Goal: Transaction & Acquisition: Purchase product/service

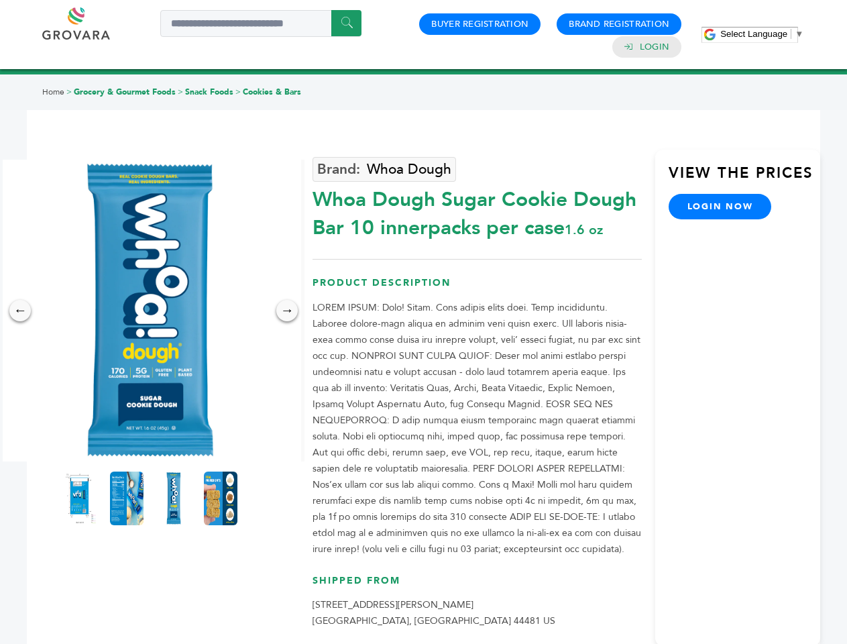
click at [762, 34] on span "Select Language" at bounding box center [754, 34] width 67 height 10
click at [150, 311] on img at bounding box center [150, 311] width 302 height 302
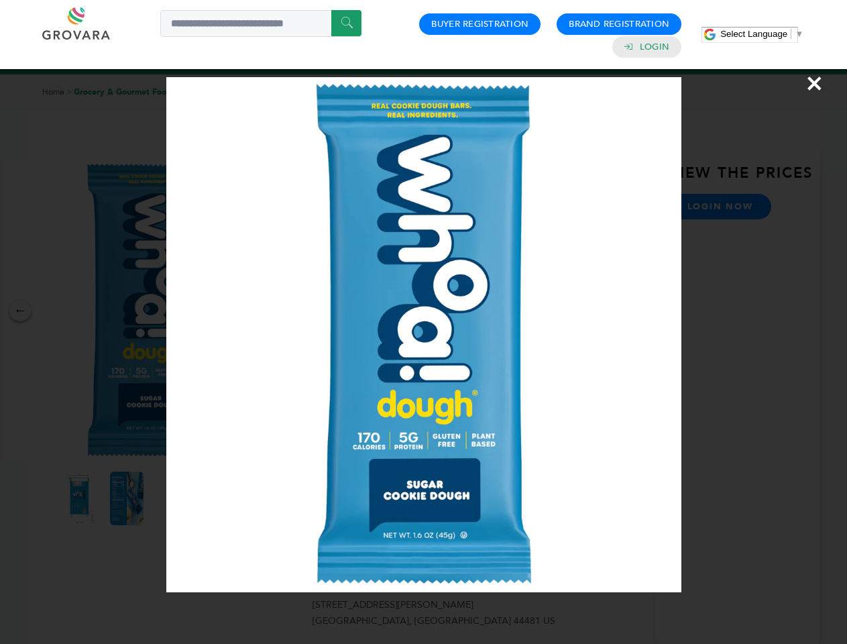
click at [20, 311] on div "×" at bounding box center [423, 322] width 847 height 644
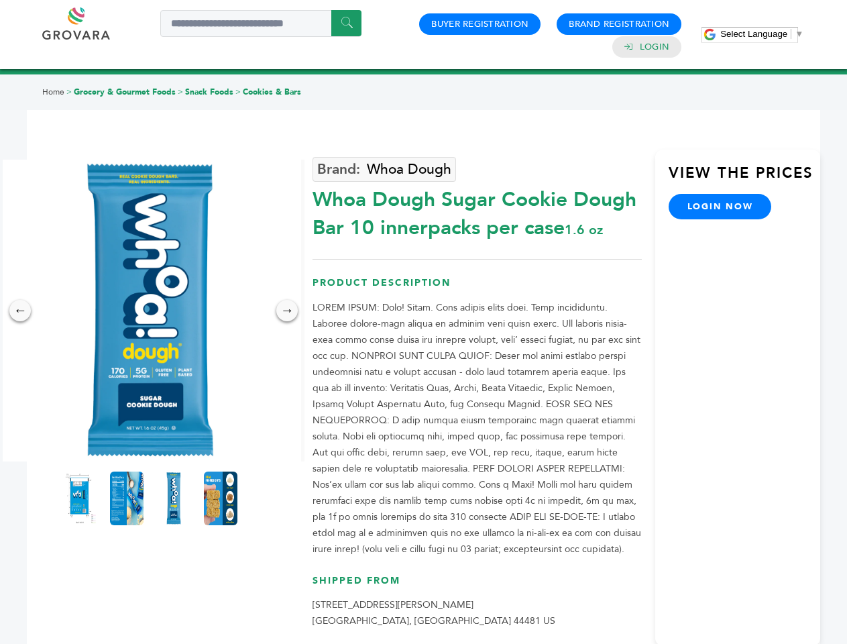
click at [287, 311] on div "→" at bounding box center [286, 310] width 21 height 21
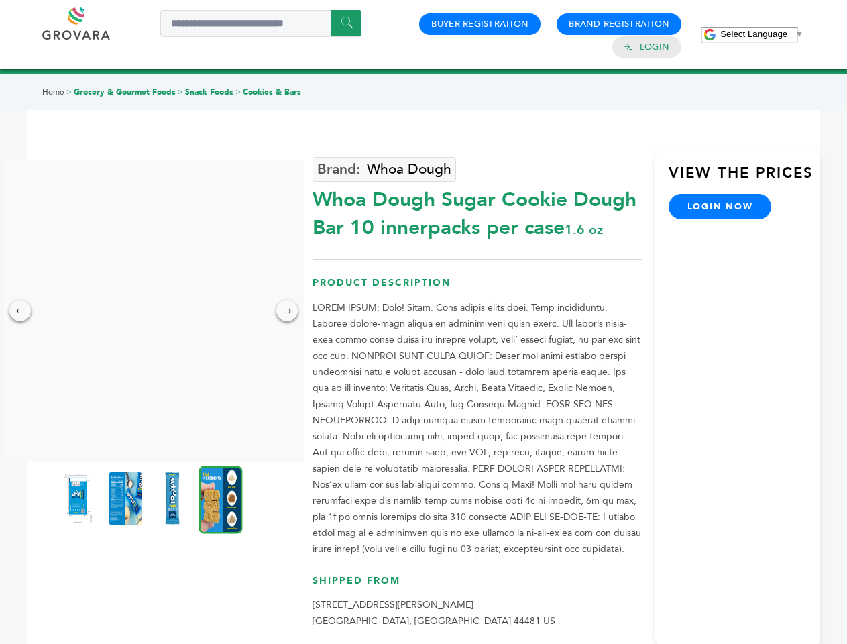
click at [80, 499] on img at bounding box center [79, 499] width 34 height 54
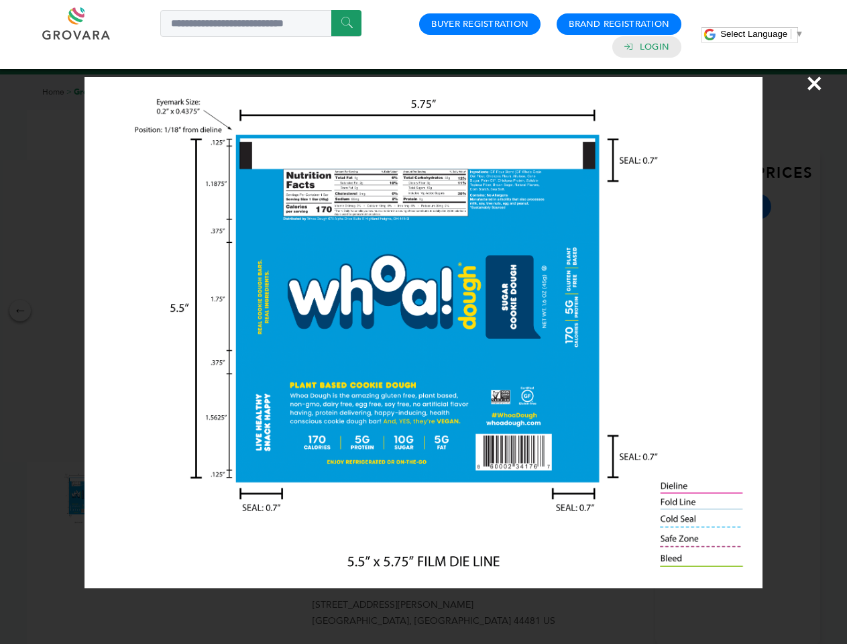
click at [127, 499] on div "×" at bounding box center [423, 322] width 847 height 644
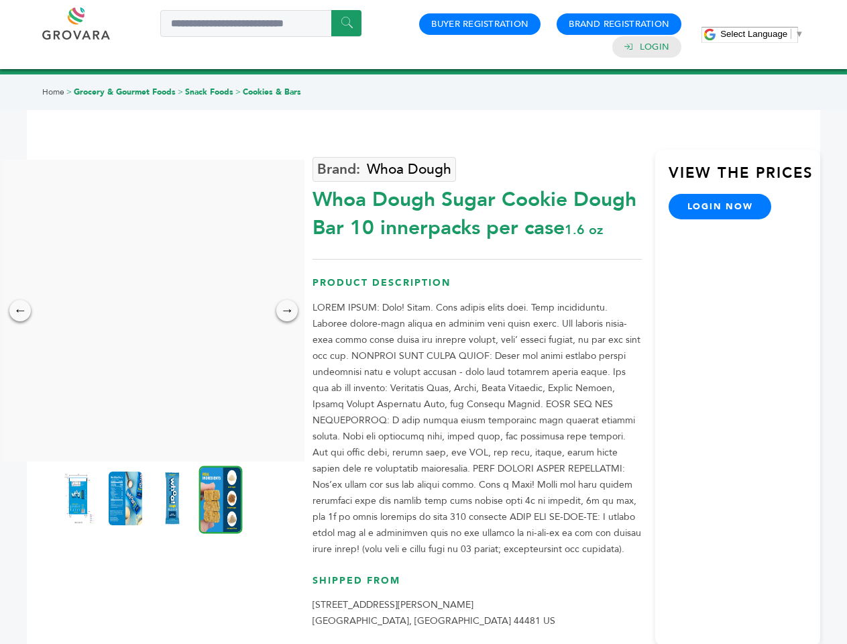
click at [174, 499] on img at bounding box center [173, 499] width 34 height 54
click at [0, 0] on div "×" at bounding box center [0, 0] width 0 height 0
